Goal: Book appointment/travel/reservation

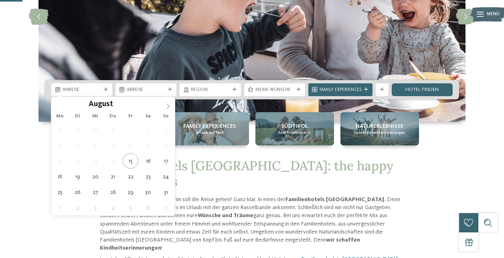
click at [169, 106] on icon at bounding box center [168, 106] width 3 height 5
type input "****"
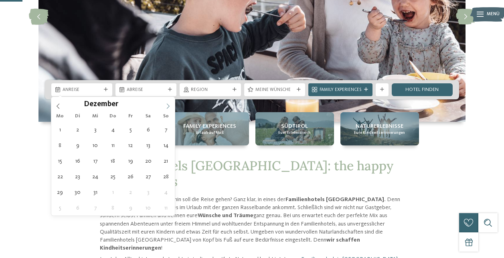
click at [169, 106] on icon at bounding box center [168, 106] width 3 height 5
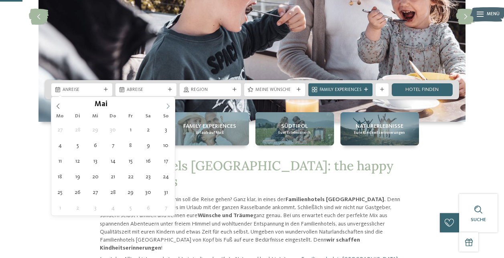
click at [169, 106] on icon at bounding box center [168, 106] width 3 height 5
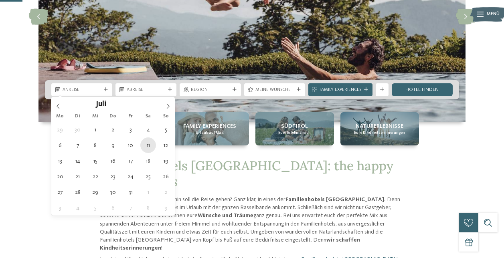
type div "[DATE]"
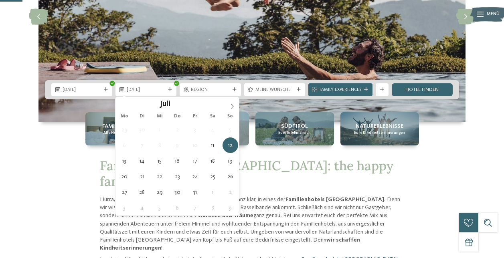
type input "****"
type div "[DATE]"
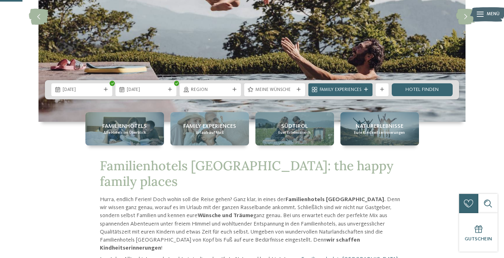
click at [236, 91] on div "Region" at bounding box center [210, 89] width 61 height 13
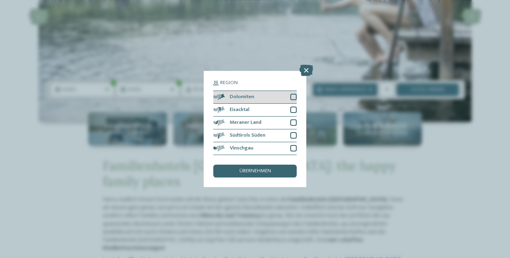
click at [295, 95] on div at bounding box center [293, 97] width 6 height 6
click at [270, 173] on span "übernehmen" at bounding box center [256, 171] width 32 height 5
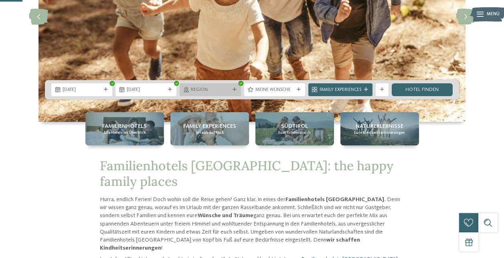
click at [233, 89] on icon at bounding box center [235, 90] width 4 height 4
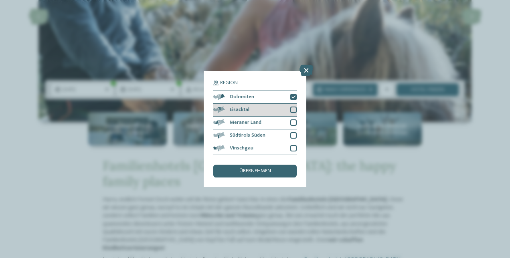
click at [294, 109] on div at bounding box center [293, 110] width 6 height 6
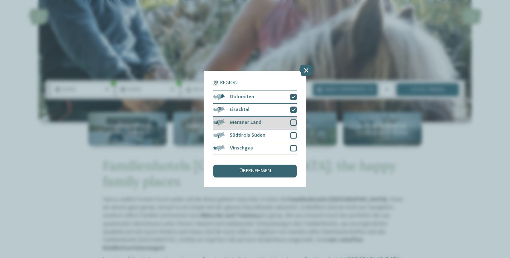
drag, startPoint x: 294, startPoint y: 118, endPoint x: 292, endPoint y: 125, distance: 7.5
click at [293, 120] on div "Meraner Land" at bounding box center [254, 123] width 83 height 13
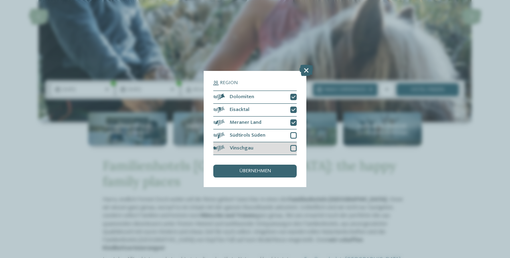
drag, startPoint x: 292, startPoint y: 134, endPoint x: 293, endPoint y: 147, distance: 12.5
click at [292, 135] on div at bounding box center [293, 135] width 6 height 6
click at [293, 147] on div at bounding box center [293, 148] width 6 height 6
click at [281, 168] on div "übernehmen" at bounding box center [254, 171] width 83 height 13
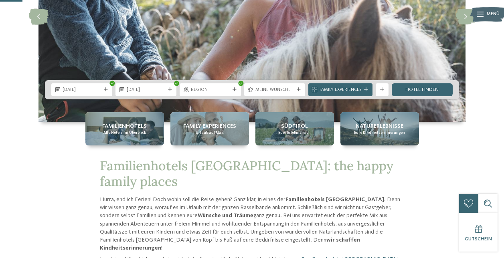
click at [284, 92] on span "Meine Wünsche" at bounding box center [275, 90] width 39 height 6
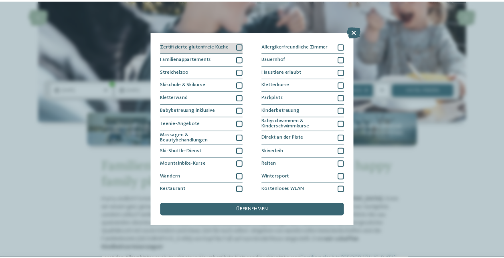
scroll to position [78, 0]
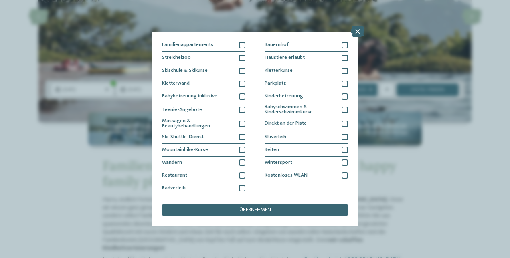
click at [357, 32] on icon at bounding box center [358, 31] width 14 height 11
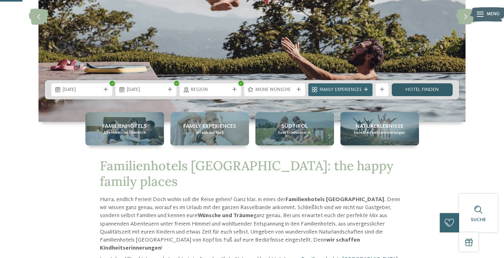
click at [418, 88] on link "Hotel finden" at bounding box center [422, 89] width 61 height 13
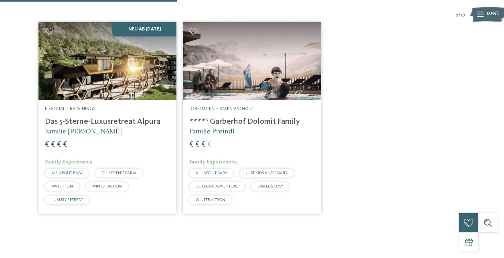
scroll to position [198, 0]
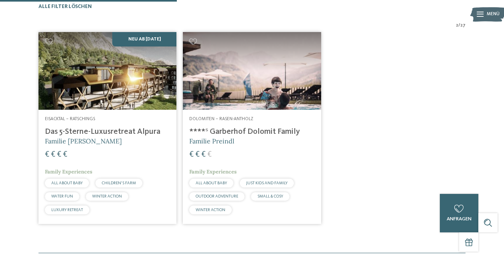
click at [229, 137] on h4 "****ˢ Garberhof Dolomit Family" at bounding box center [251, 132] width 125 height 10
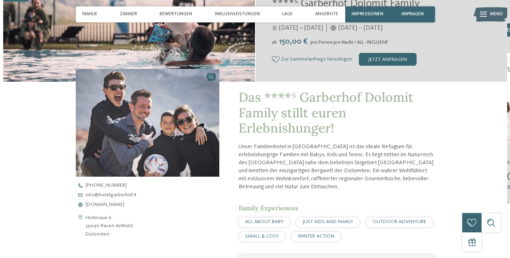
scroll to position [160, 0]
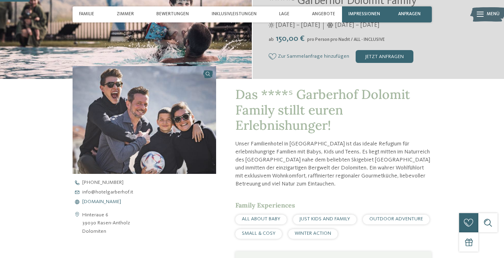
click at [121, 203] on span "[DOMAIN_NAME]" at bounding box center [101, 202] width 39 height 5
